Goal: Complete application form: Complete application form

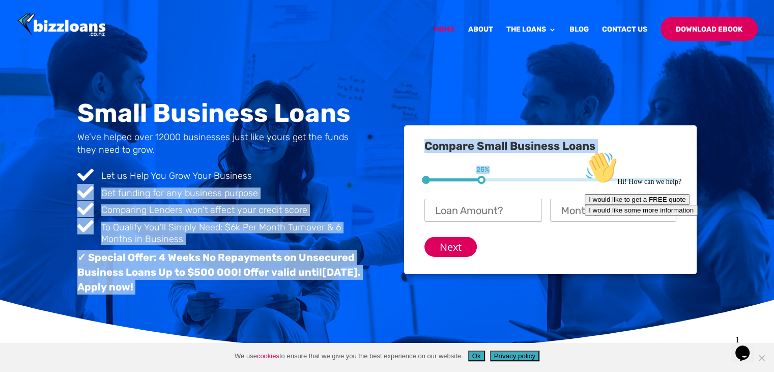
drag, startPoint x: 479, startPoint y: 181, endPoint x: 362, endPoint y: 183, distance: 116.6
click at [362, 183] on div "Small Business Loans We’ve helped over 12000 businesses just like yours get the…" at bounding box center [387, 200] width 620 height 227
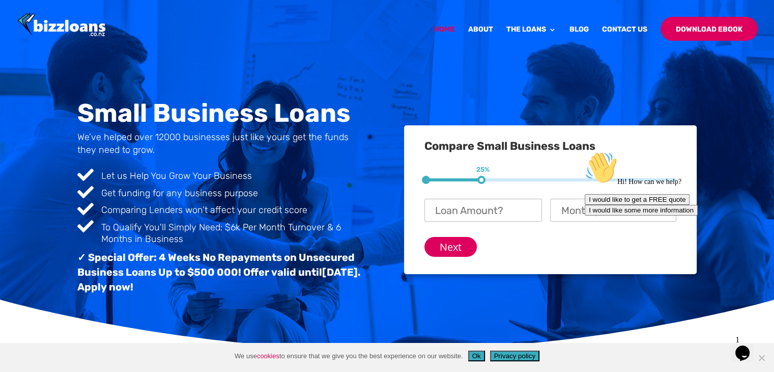
click at [489, 191] on ul "Loan Amount? * Monthly Turnover? *" at bounding box center [551, 203] width 252 height 35
click at [487, 208] on input "Loan Amount? *" at bounding box center [484, 210] width 118 height 23
type input "$ 85,000"
drag, startPoint x: 757, startPoint y: 226, endPoint x: 1265, endPoint y: 366, distance: 527.2
click at [585, 151] on icon "Chat attention grabber" at bounding box center [585, 151] width 0 height 0
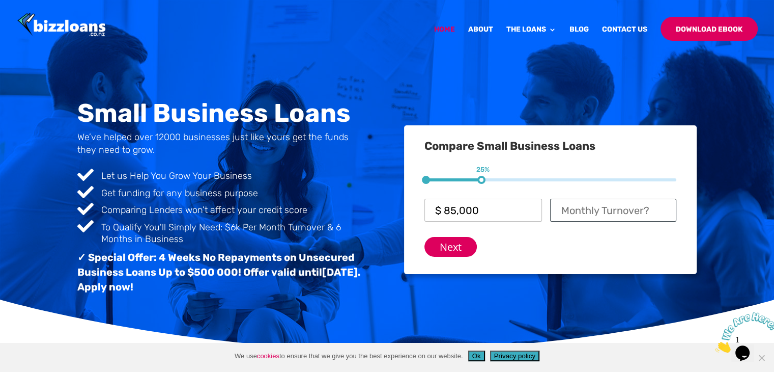
click at [619, 210] on input "Monthly Turnover? *" at bounding box center [613, 210] width 126 height 23
type input "$ 14,000"
click at [458, 244] on input "Next" at bounding box center [451, 247] width 52 height 20
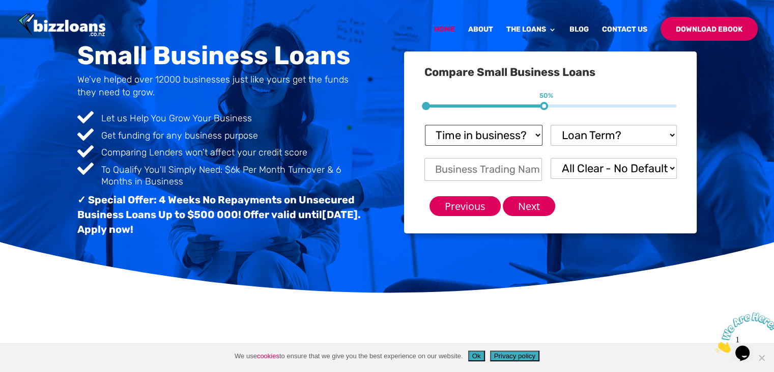
click at [487, 133] on select "Time in business? Startup under 6 months 6-12 months Over 12 months Over 24 mon…" at bounding box center [484, 135] width 118 height 21
select select "Over 24 months"
click at [425, 125] on select "Time in business? Startup under 6 months 6-12 months Over 12 months Over 24 mon…" at bounding box center [484, 135] width 118 height 21
click at [568, 139] on select "Loan Term? 1-3 months 3-6 months 6 - 12 months 12 - 18 months 18 - 24 months 24…" at bounding box center [614, 135] width 126 height 21
select select "18 - 24 months"
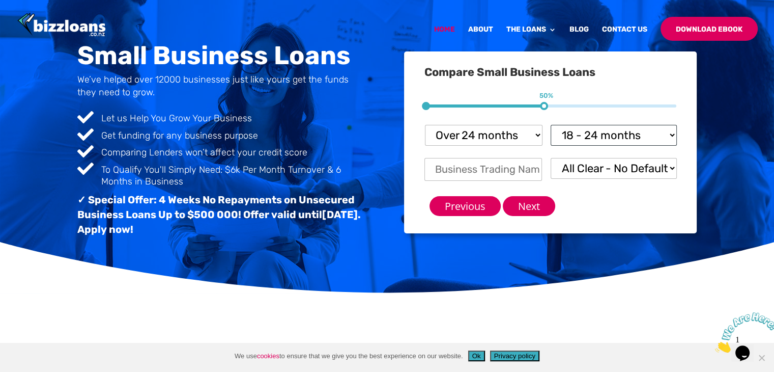
click at [551, 125] on select "Loan Term? 1-3 months 3-6 months 6 - 12 months 12 - 18 months 18 - 24 months 24…" at bounding box center [614, 135] width 126 height 21
click at [517, 170] on input "Business Trading Name *" at bounding box center [484, 169] width 118 height 23
type input "The Clean Bunch"
click at [519, 208] on input "Next" at bounding box center [529, 206] width 52 height 20
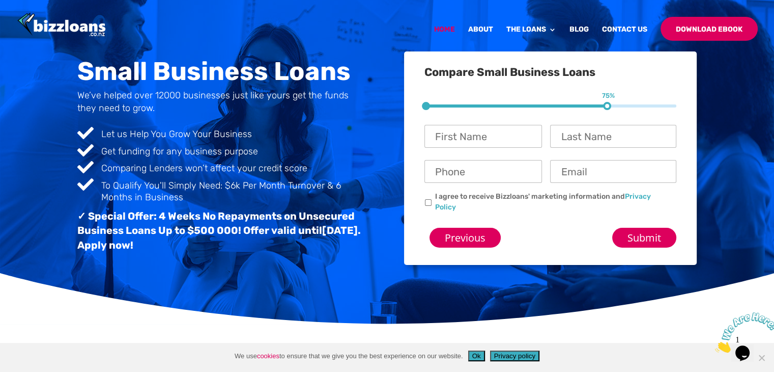
scroll to position [14, 24]
click at [458, 130] on input "First Name *" at bounding box center [484, 136] width 118 height 23
type input "[PERSON_NAME]"
type input "Ioane"
type input "02102868347"
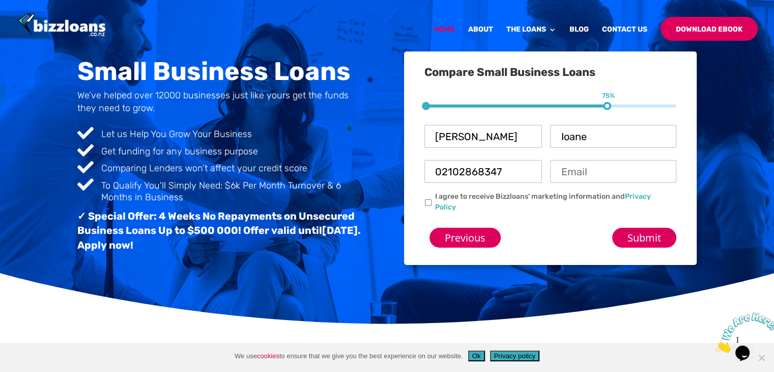
click at [565, 167] on input "Email *" at bounding box center [613, 171] width 126 height 23
type input "[EMAIL_ADDRESS][DOMAIN_NAME]"
click at [427, 205] on li "I agree to receive Bizzloans' marketing information and Privacy Policy" at bounding box center [555, 201] width 260 height 21
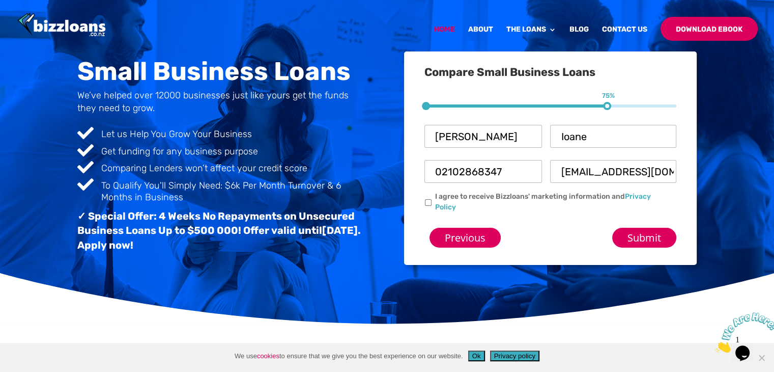
click at [428, 202] on input "I agree to receive Bizzloans' marketing information and Privacy Policy" at bounding box center [428, 202] width 7 height 7
checkbox input "true"
drag, startPoint x: 653, startPoint y: 239, endPoint x: 646, endPoint y: 241, distance: 7.4
click at [653, 239] on input "Submit" at bounding box center [644, 238] width 64 height 20
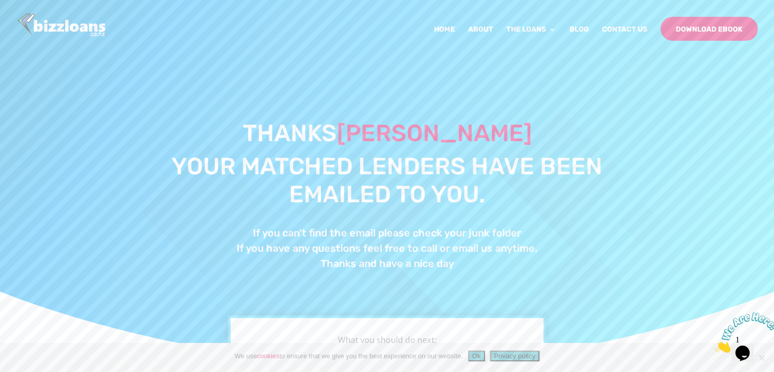
click at [715, 345] on icon "Close" at bounding box center [715, 349] width 0 height 9
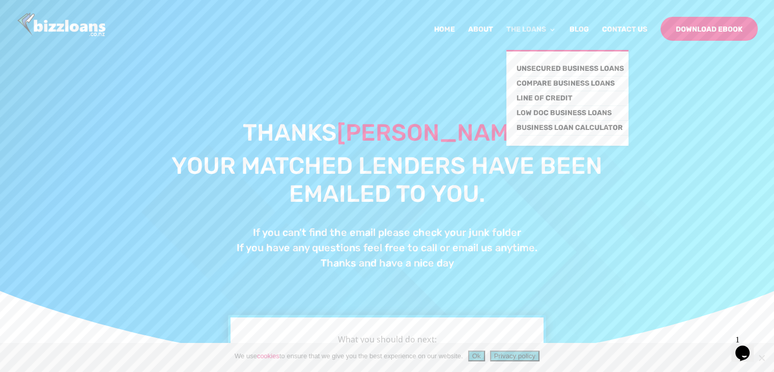
click at [524, 28] on link "The Loans" at bounding box center [532, 38] width 50 height 24
click at [548, 80] on link "Compare Business Loans" at bounding box center [573, 83] width 112 height 15
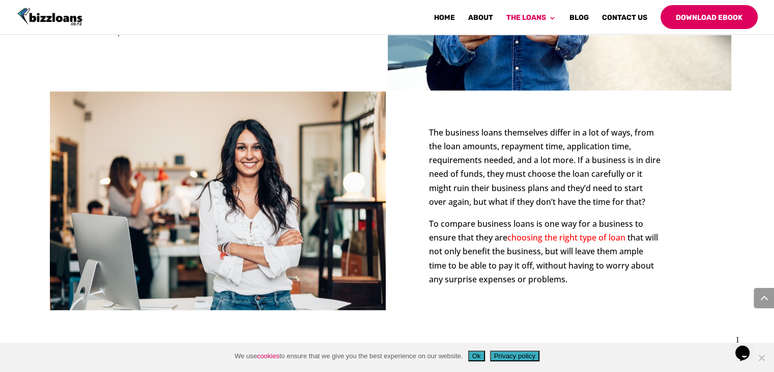
scroll to position [2510, 0]
